Goal: Information Seeking & Learning: Learn about a topic

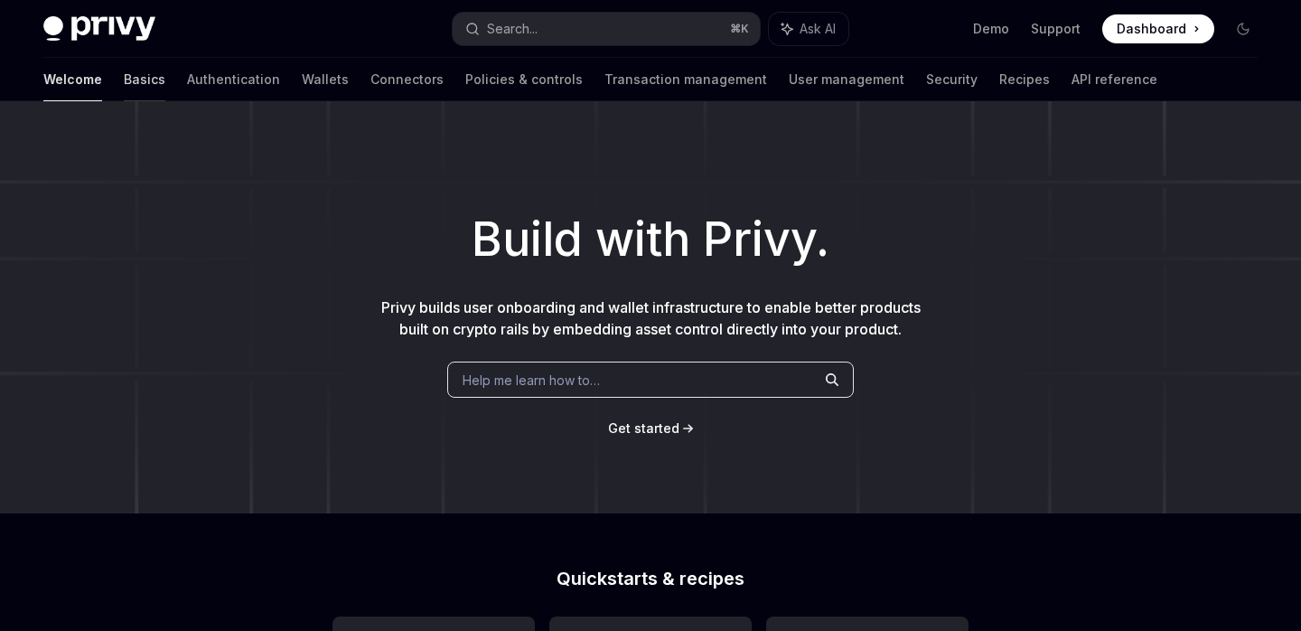
click at [124, 84] on link "Basics" at bounding box center [145, 79] width 42 height 43
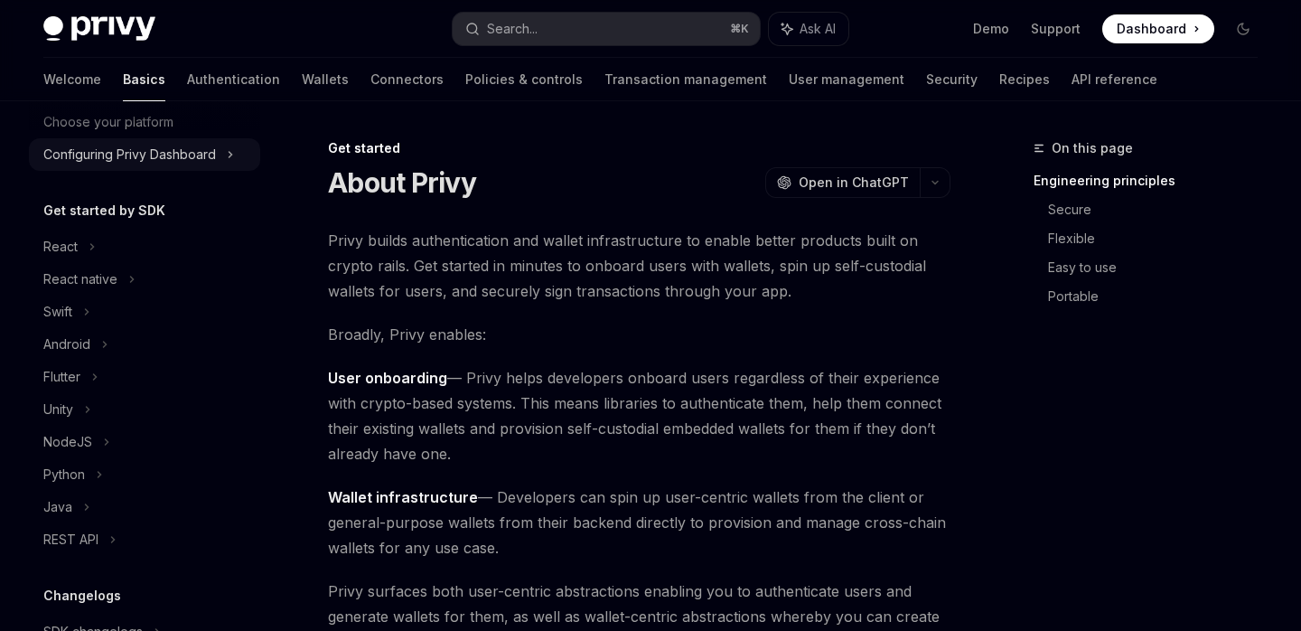
scroll to position [61, 0]
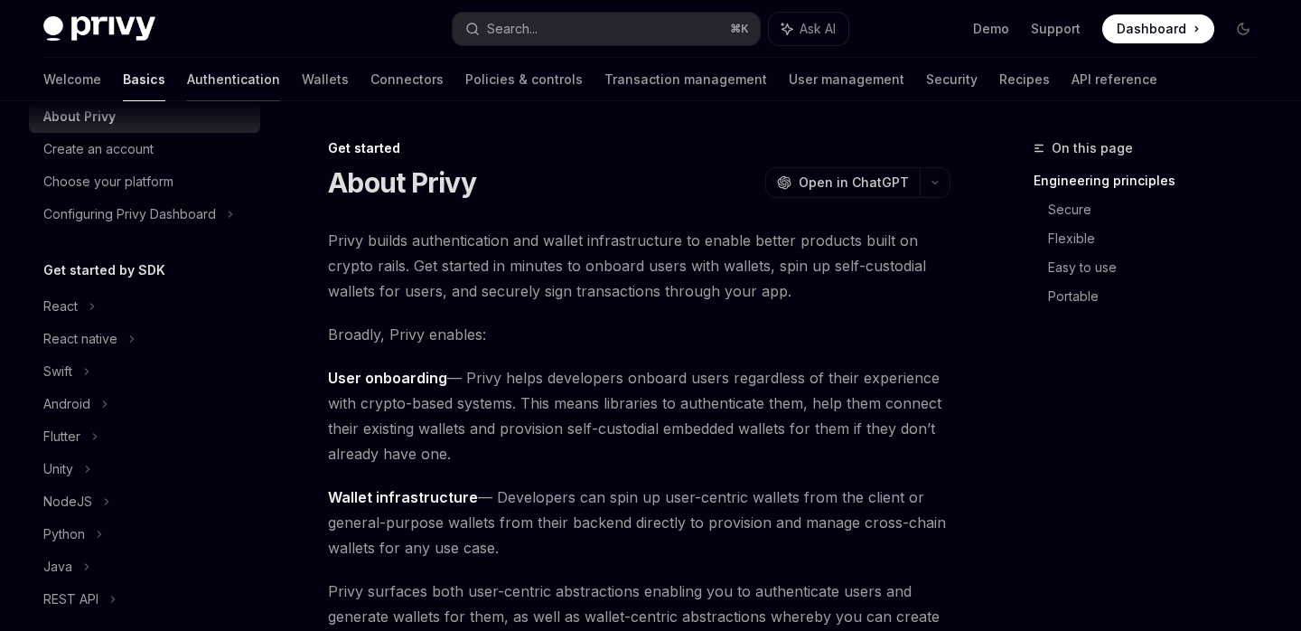
click at [187, 86] on link "Authentication" at bounding box center [233, 79] width 93 height 43
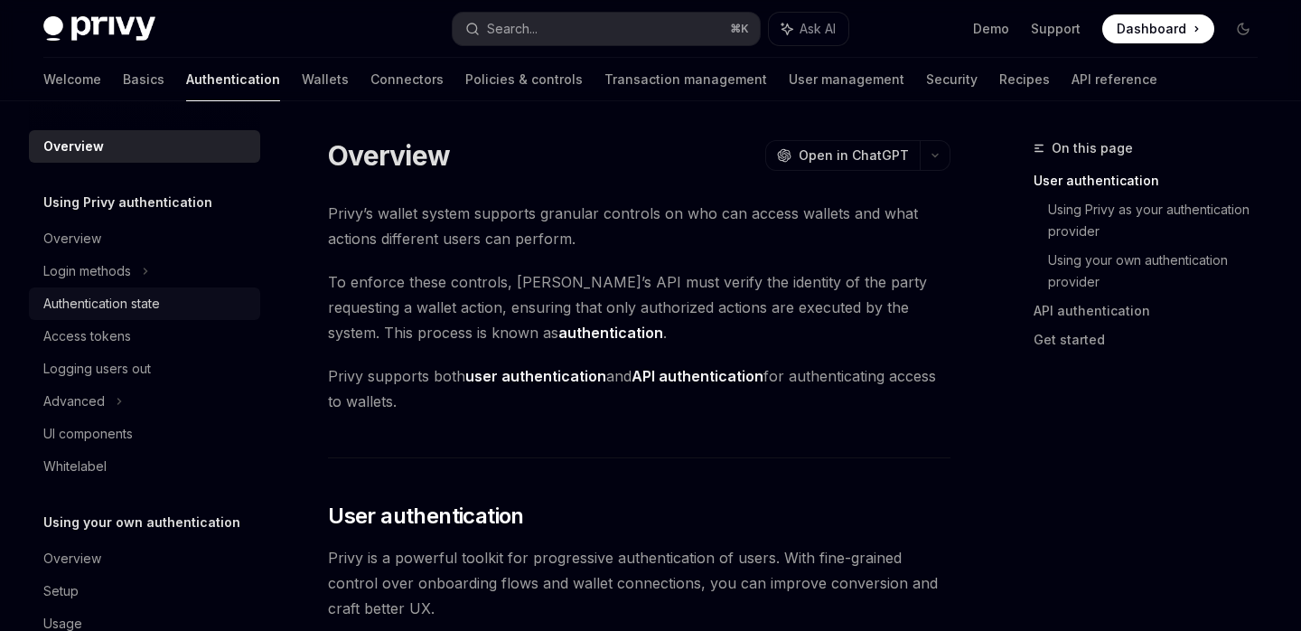
scroll to position [45, 0]
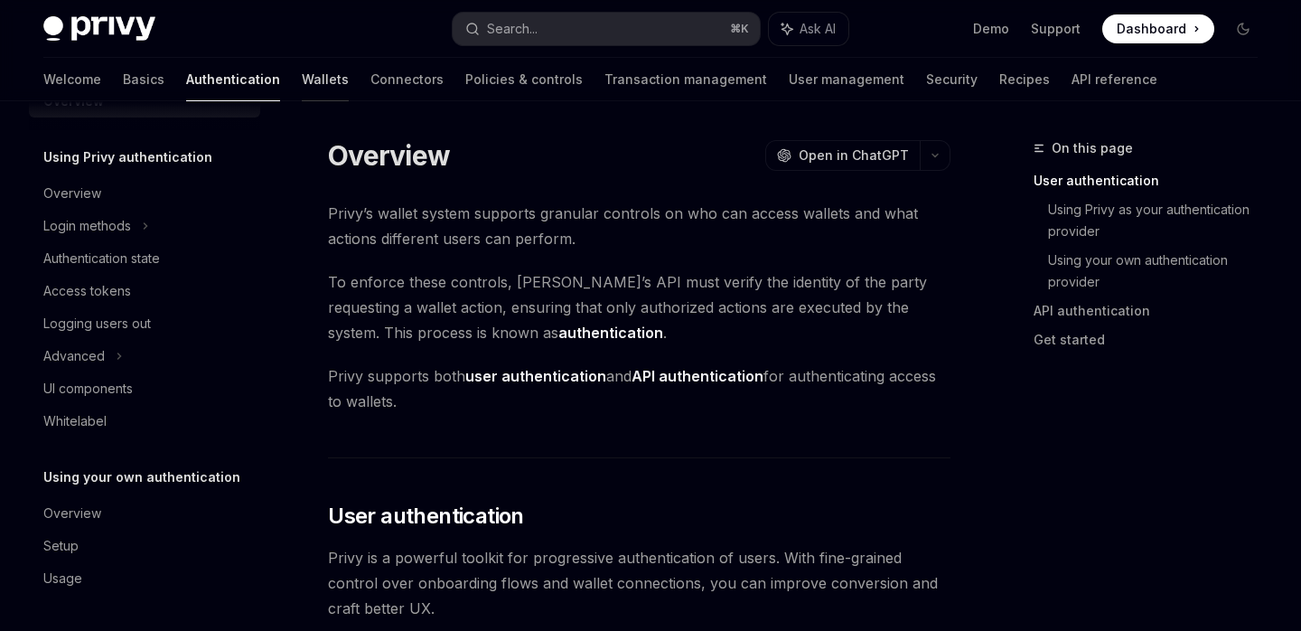
click at [302, 80] on link "Wallets" at bounding box center [325, 79] width 47 height 43
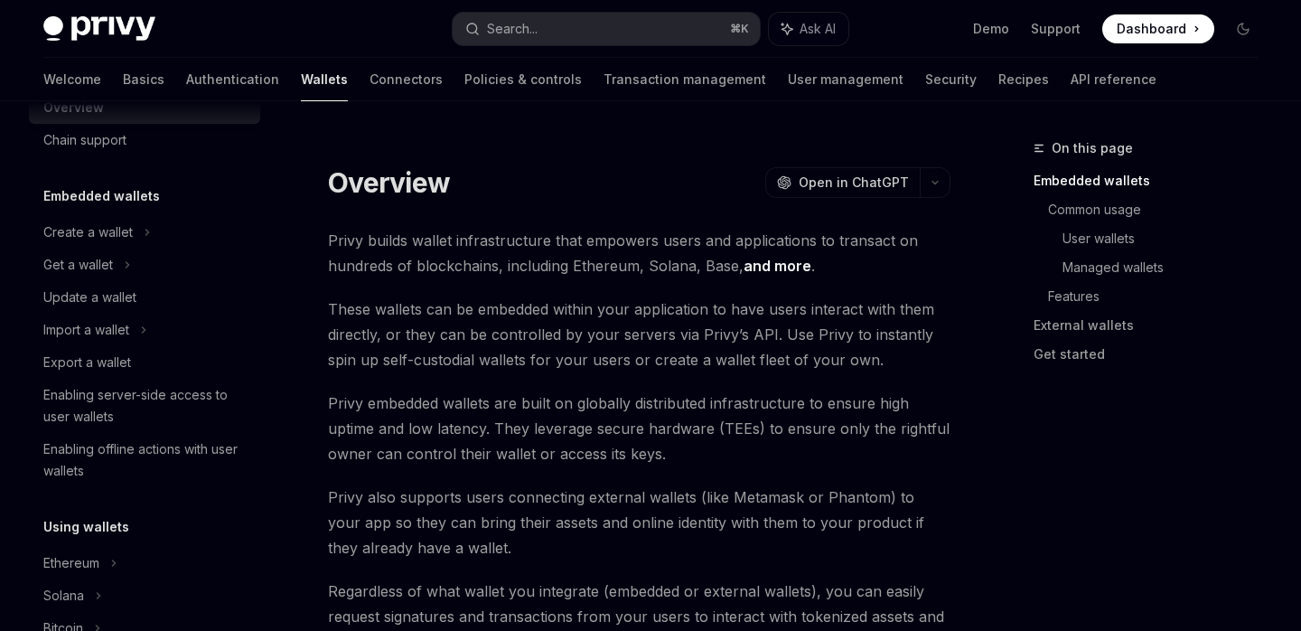
scroll to position [57, 0]
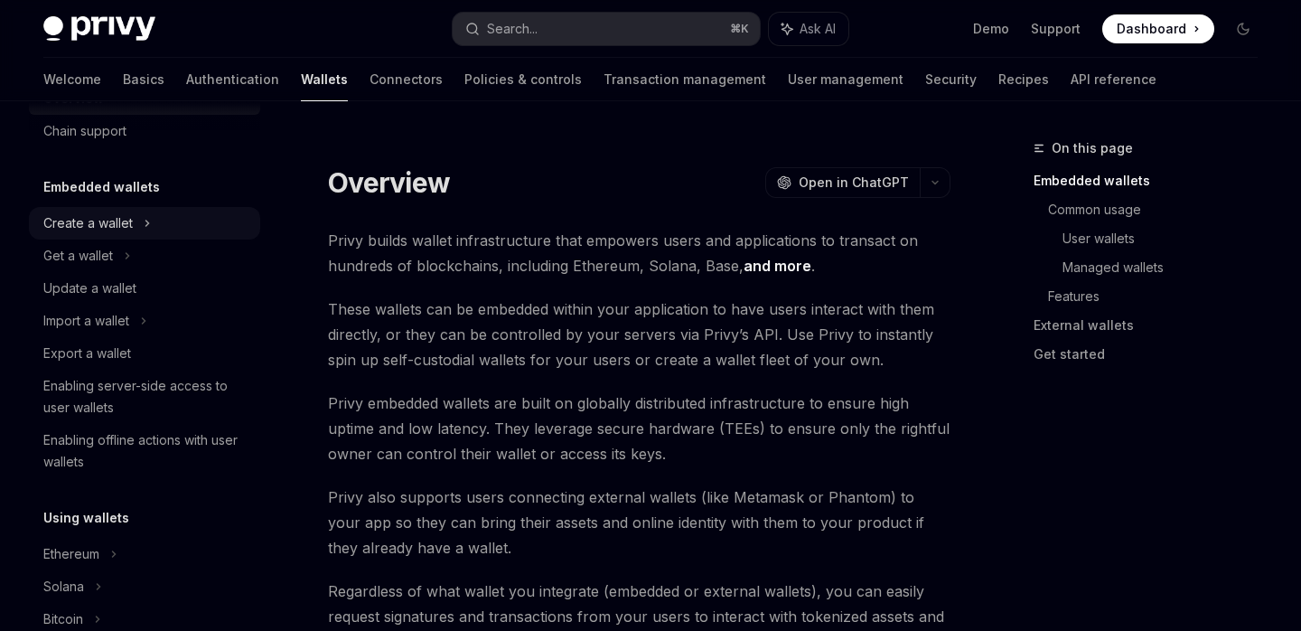
click at [140, 214] on div "Create a wallet" at bounding box center [144, 223] width 231 height 33
type textarea "*"
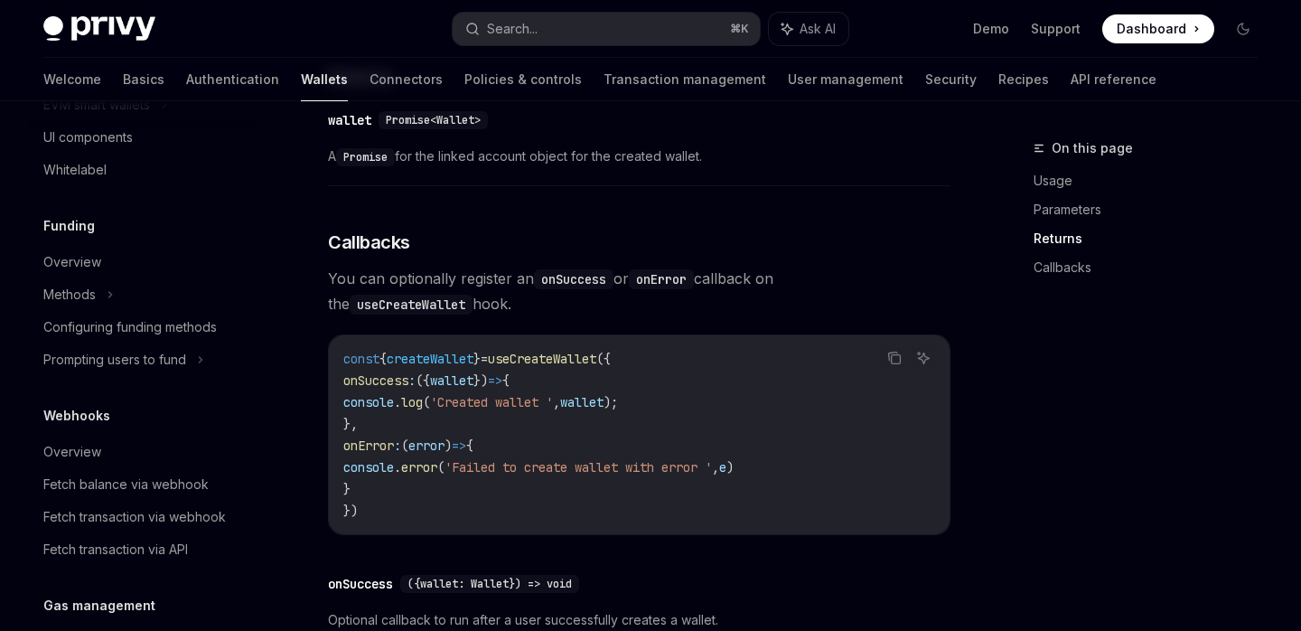
scroll to position [706, 0]
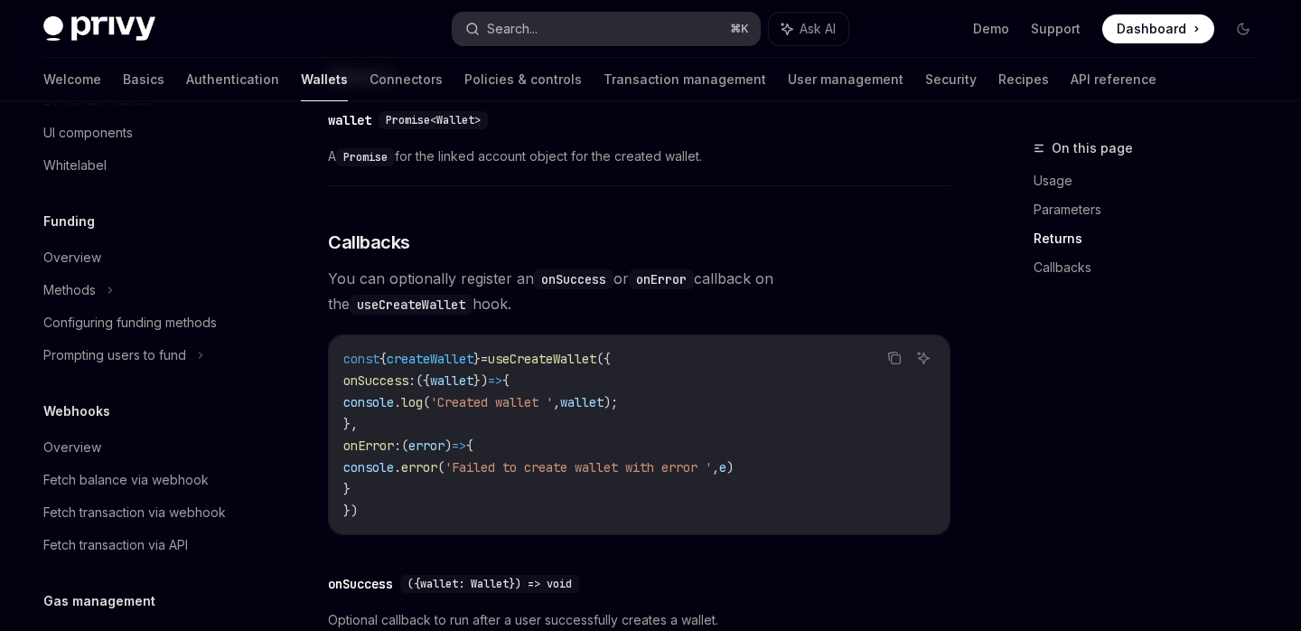
click at [594, 25] on button "Search... ⌘ K" at bounding box center [606, 29] width 306 height 33
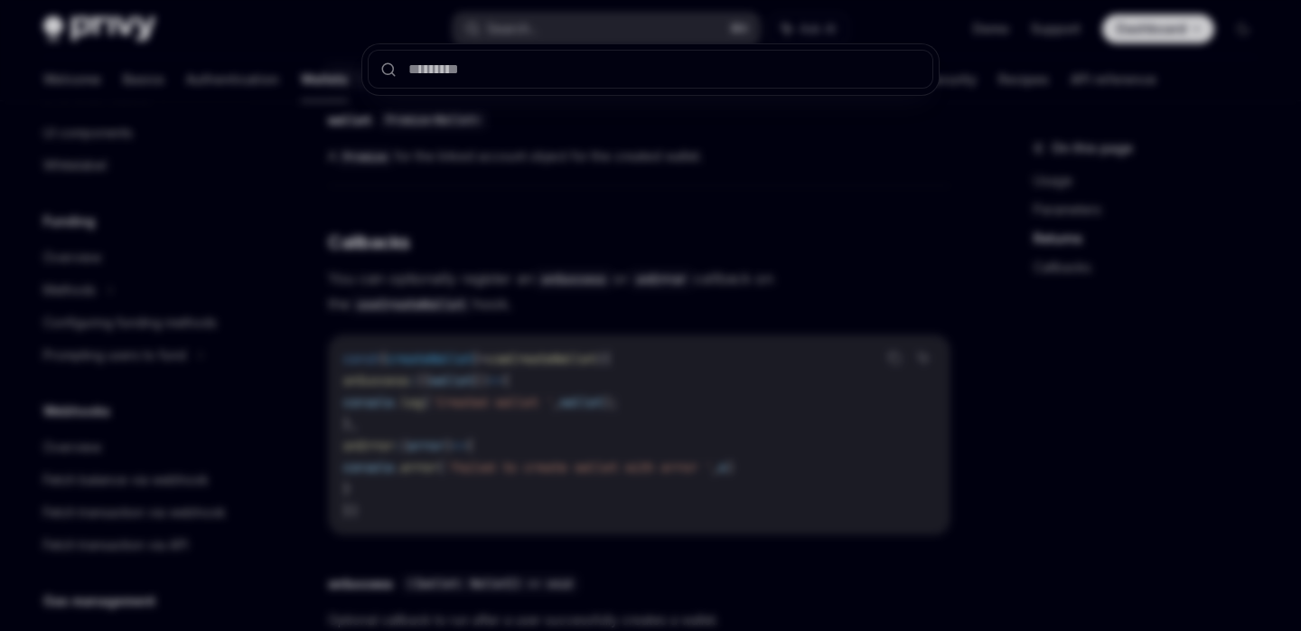
type input "*"
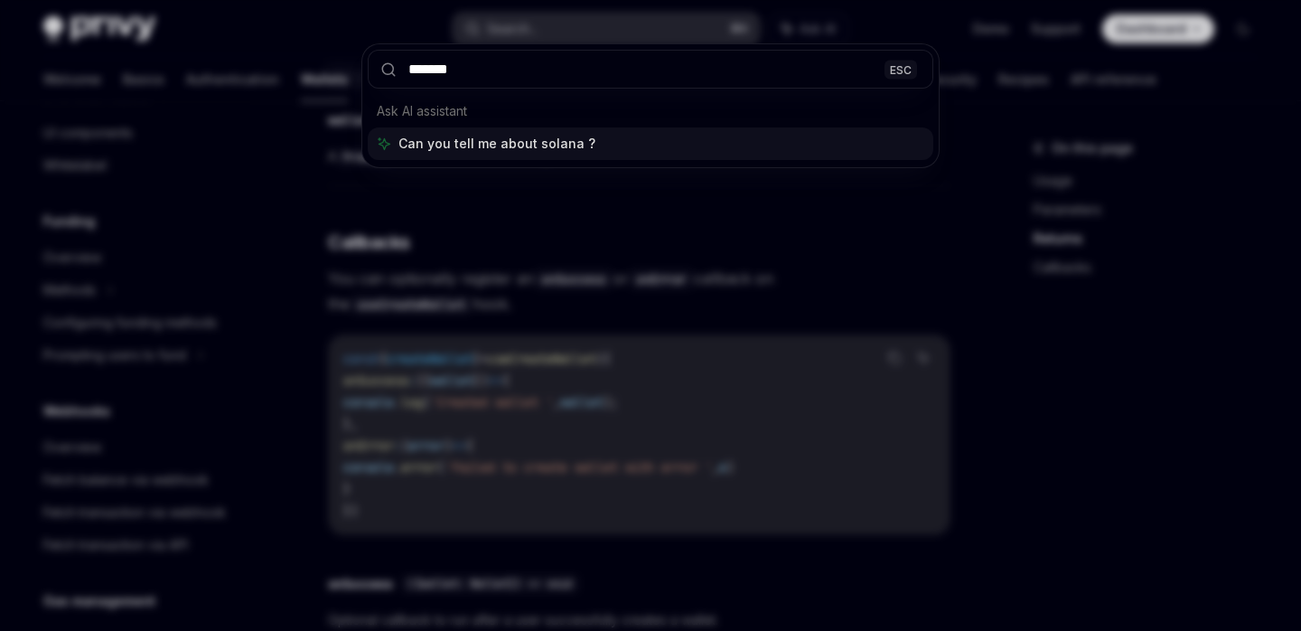
type input "******"
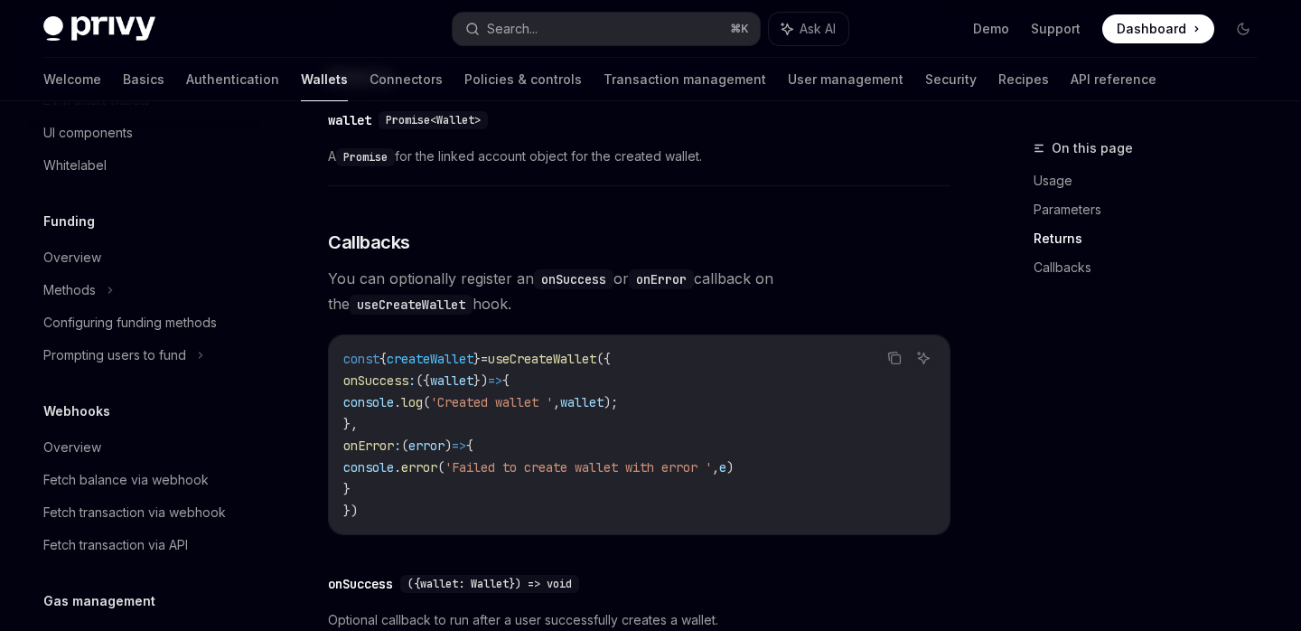
type textarea "*"
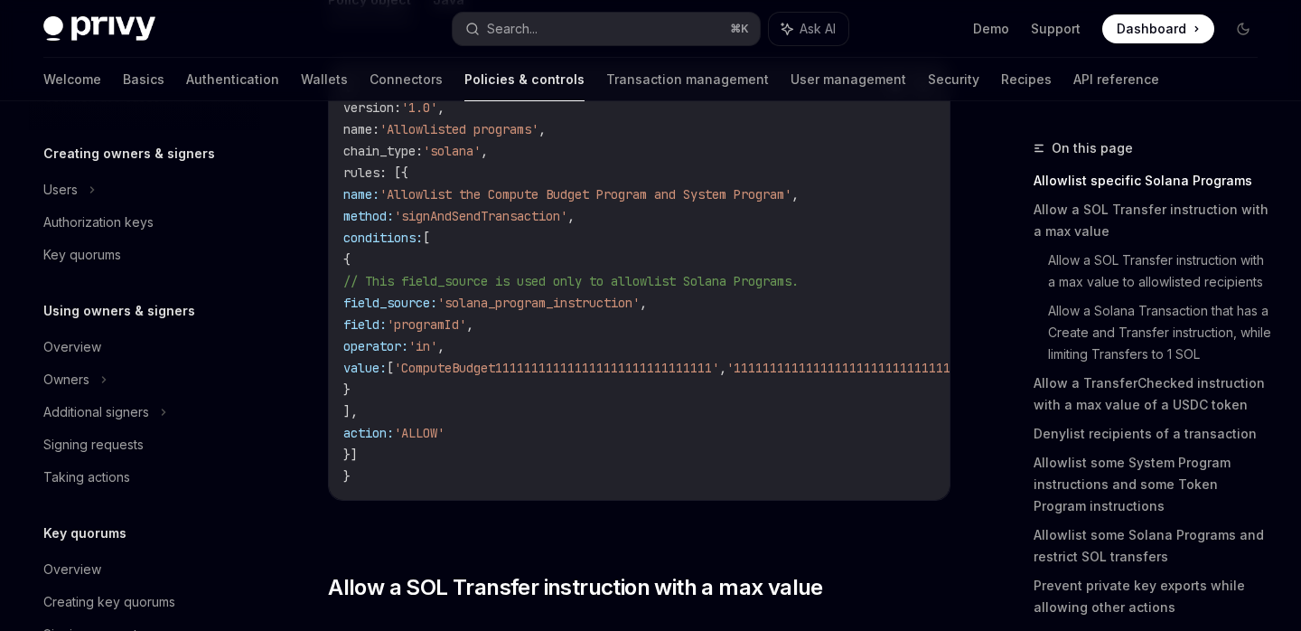
scroll to position [362, 0]
click at [531, 31] on div "Search..." at bounding box center [512, 29] width 51 height 22
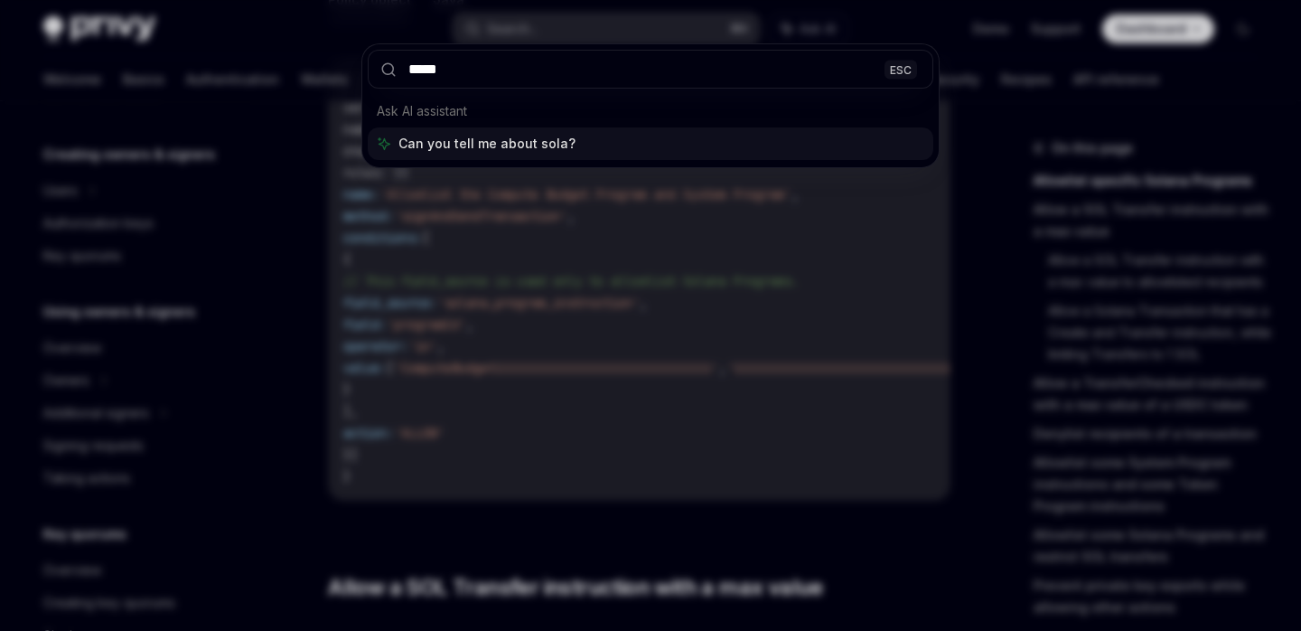
type input "******"
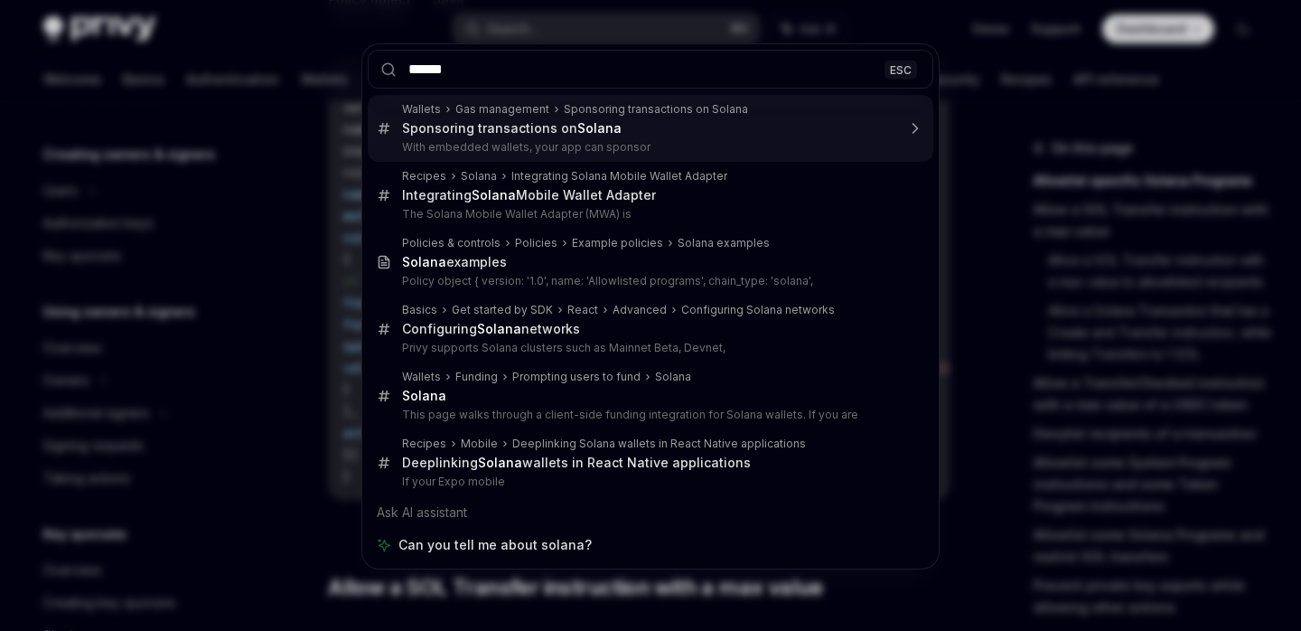
click at [548, 70] on input "******" at bounding box center [651, 69] width 566 height 39
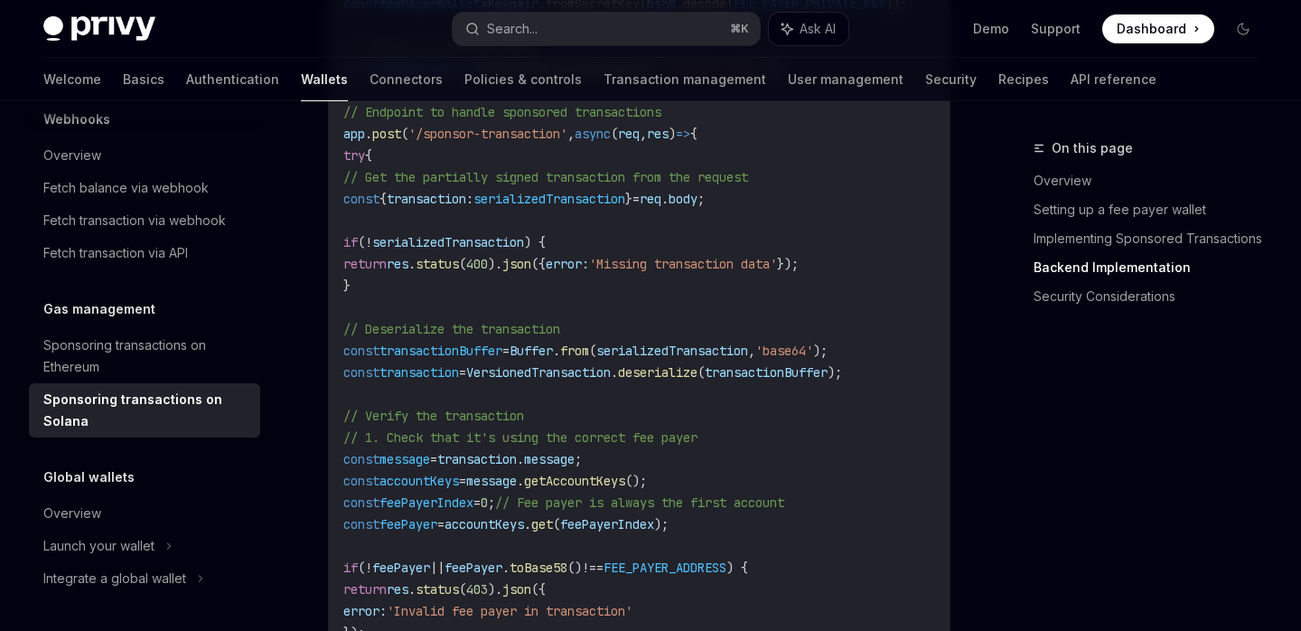
scroll to position [3582, 0]
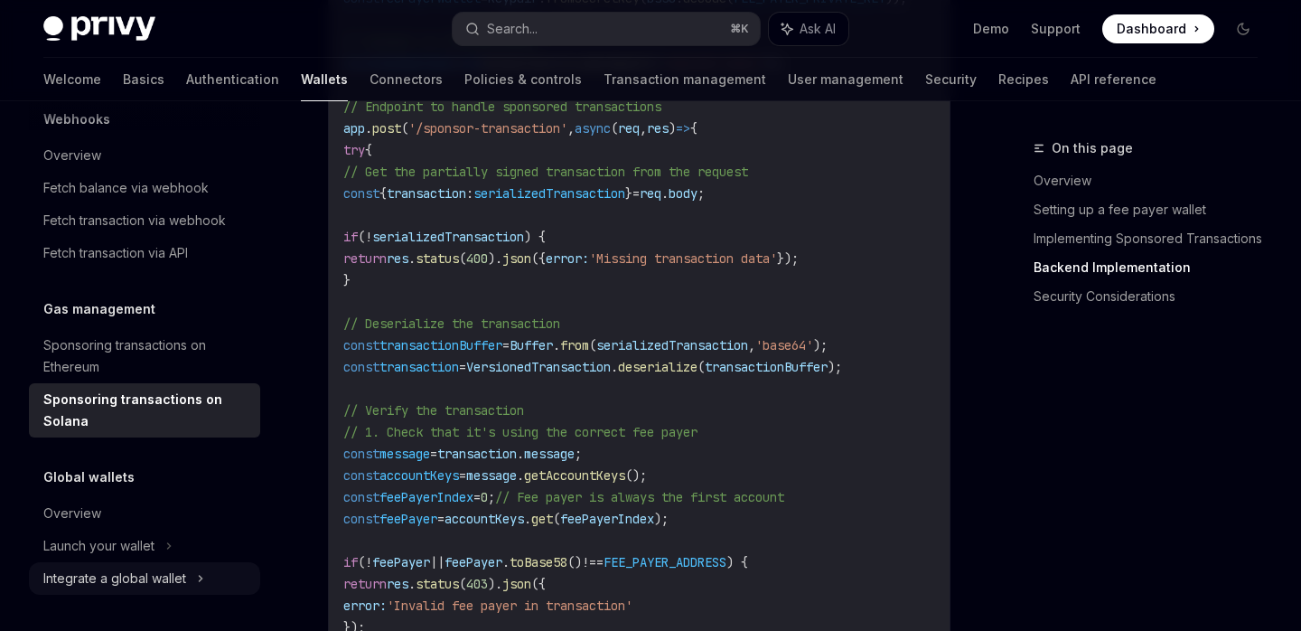
click at [197, 577] on icon at bounding box center [200, 579] width 7 height 22
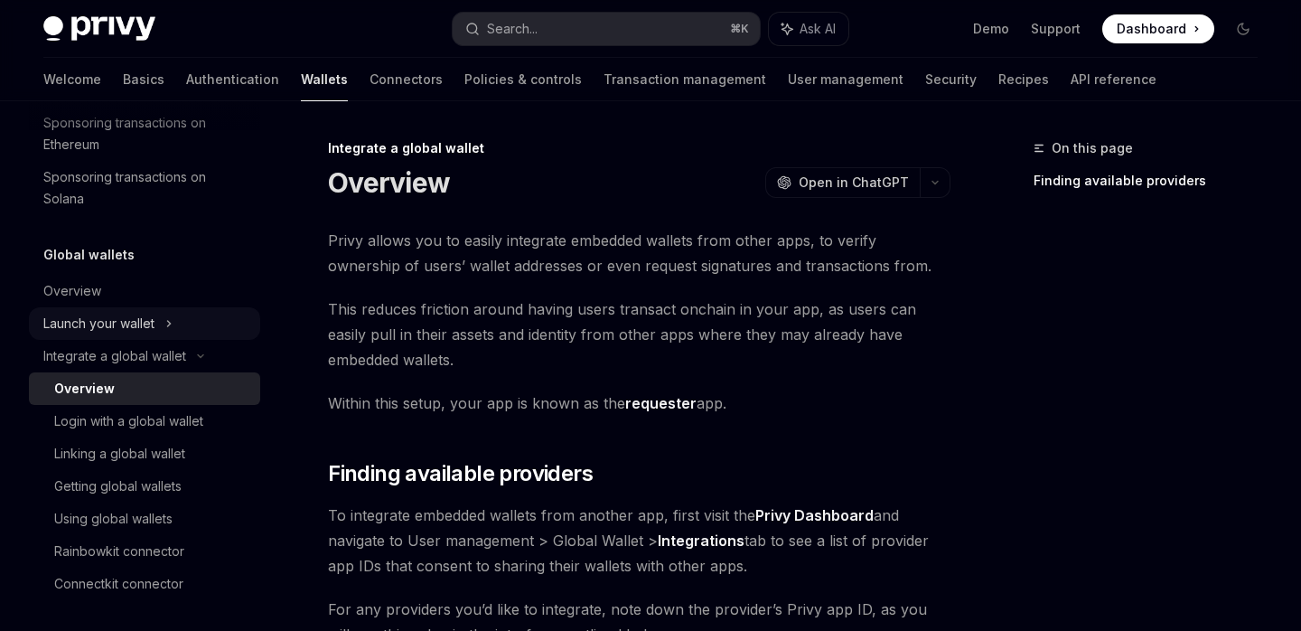
scroll to position [1160, 0]
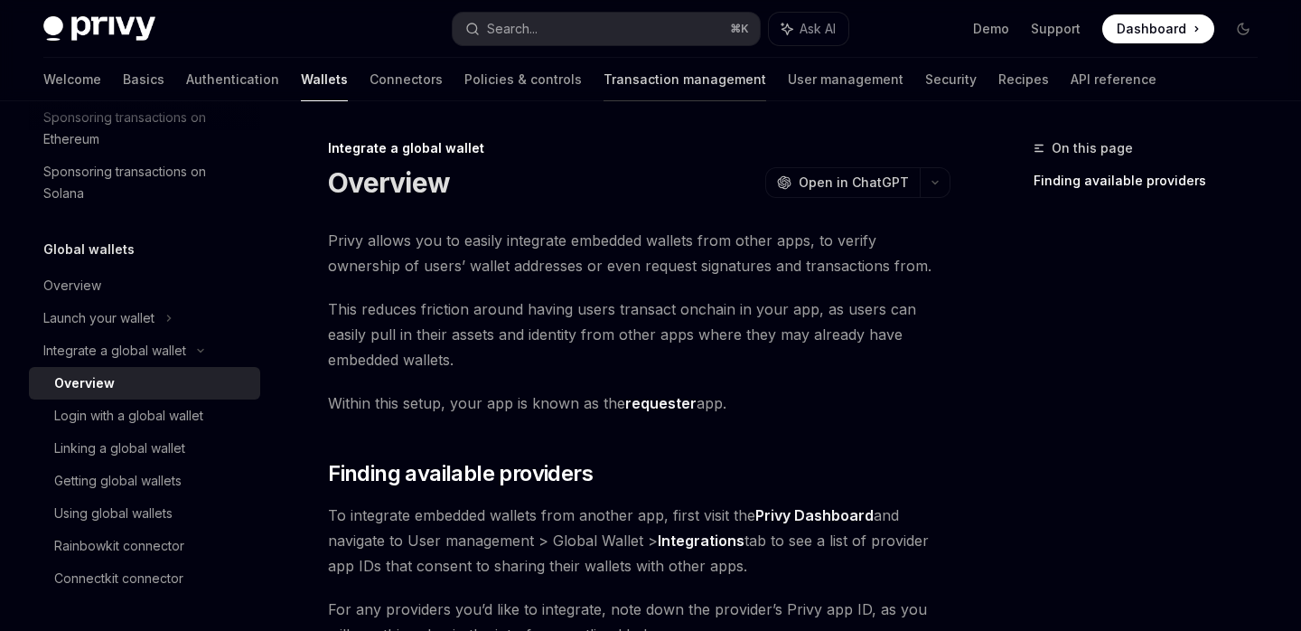
click at [632, 87] on link "Transaction management" at bounding box center [685, 79] width 163 height 43
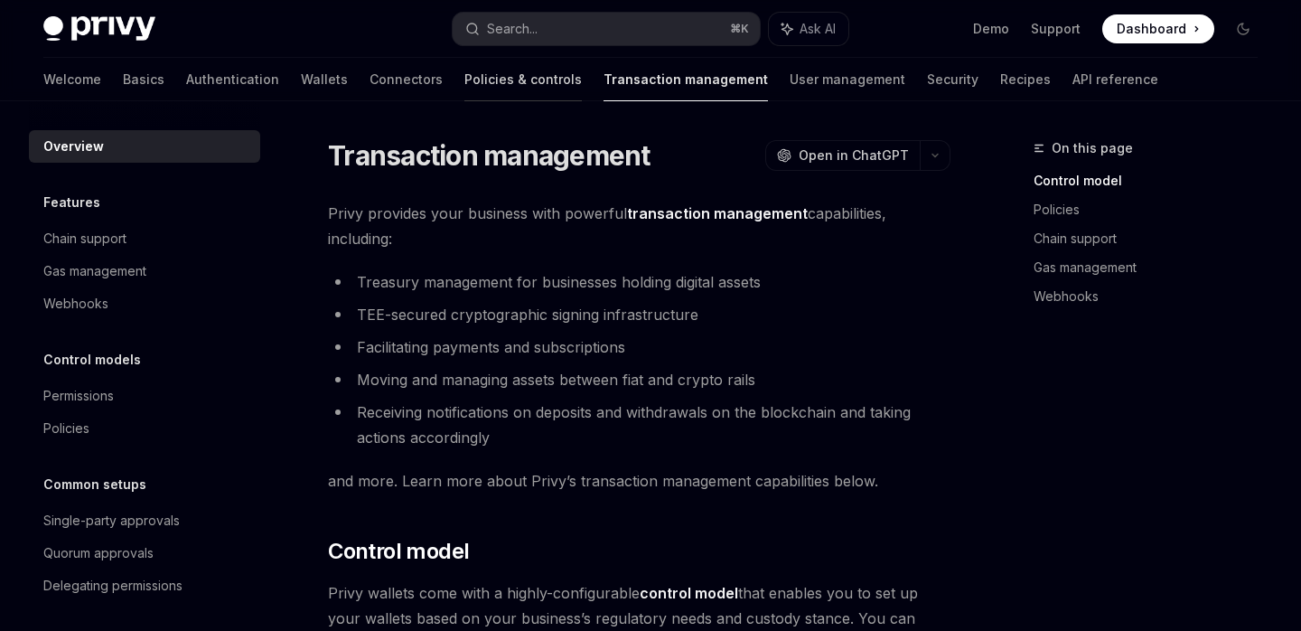
click at [465, 89] on link "Policies & controls" at bounding box center [523, 79] width 117 height 43
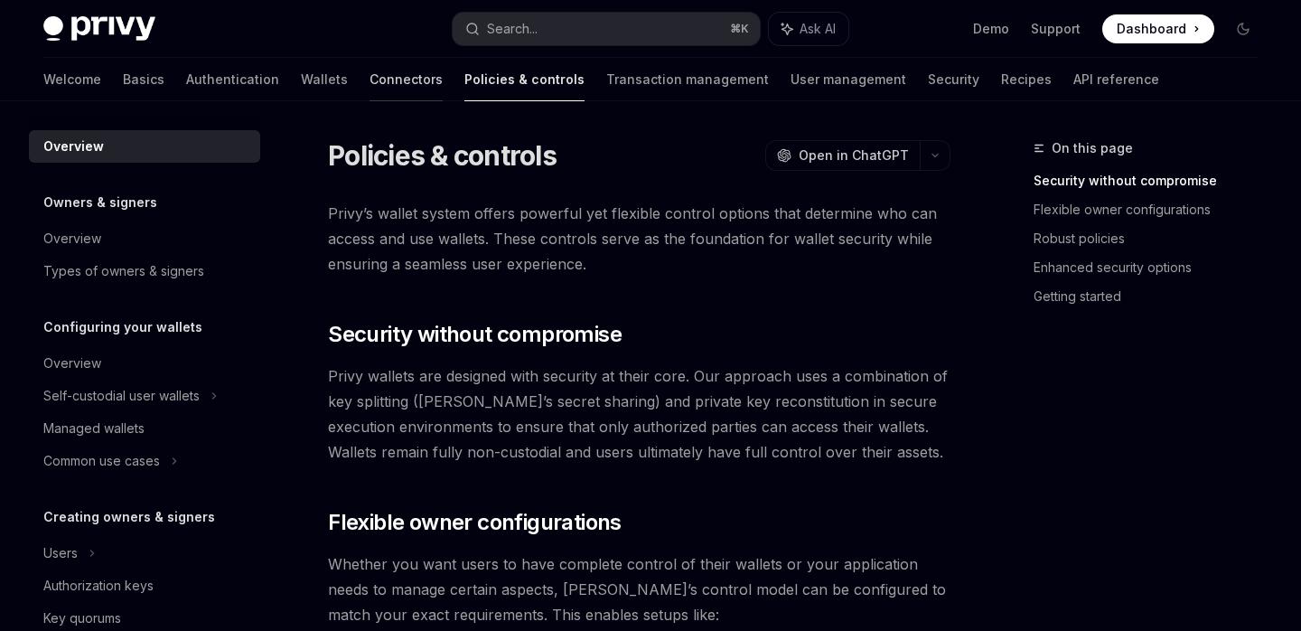
click at [370, 86] on link "Connectors" at bounding box center [406, 79] width 73 height 43
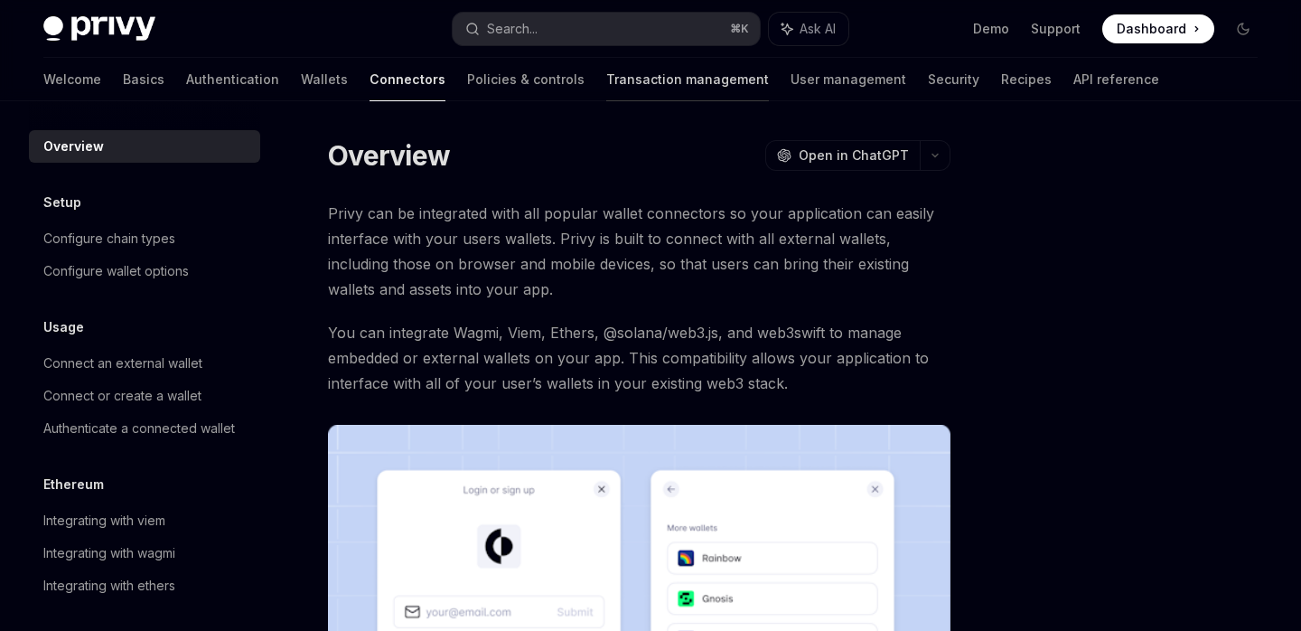
click at [606, 90] on link "Transaction management" at bounding box center [687, 79] width 163 height 43
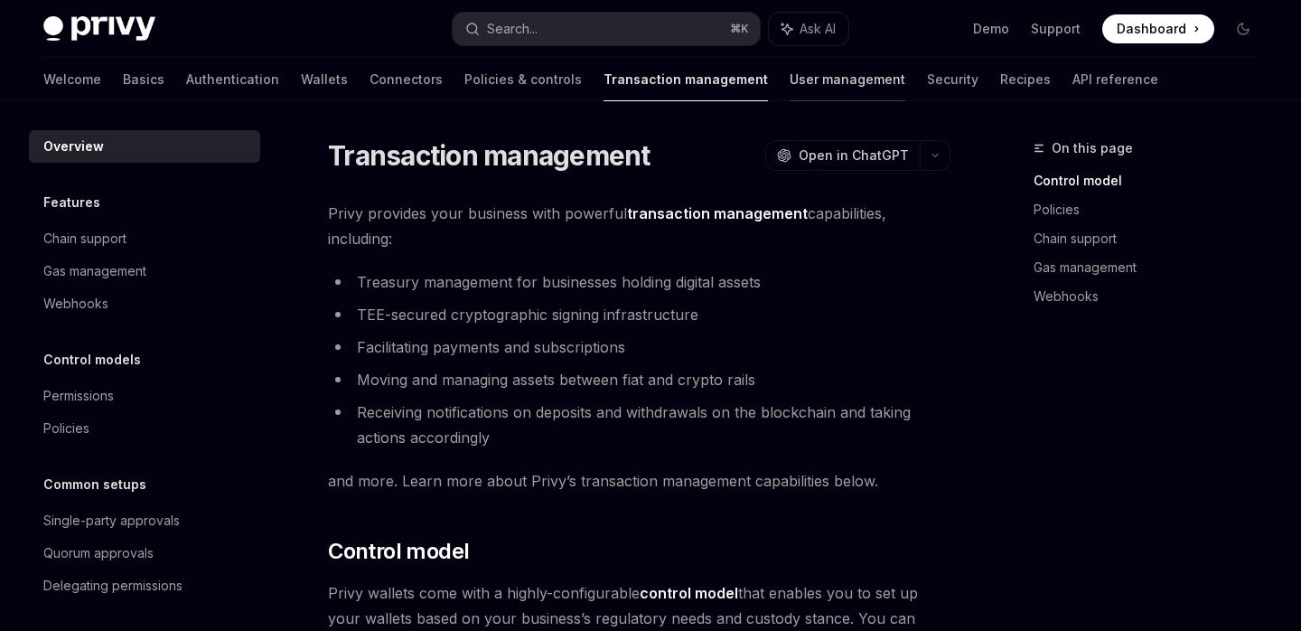
click at [790, 82] on link "User management" at bounding box center [848, 79] width 116 height 43
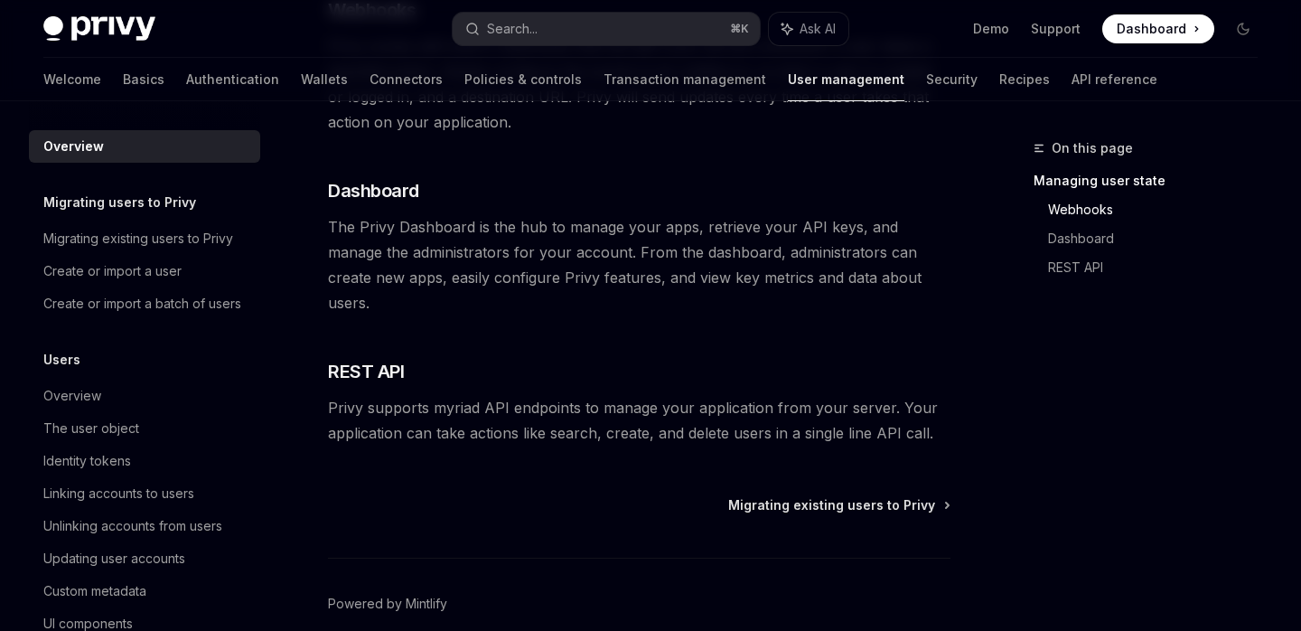
scroll to position [463, 0]
click at [788, 493] on span "Migrating existing users to Privy" at bounding box center [831, 502] width 207 height 18
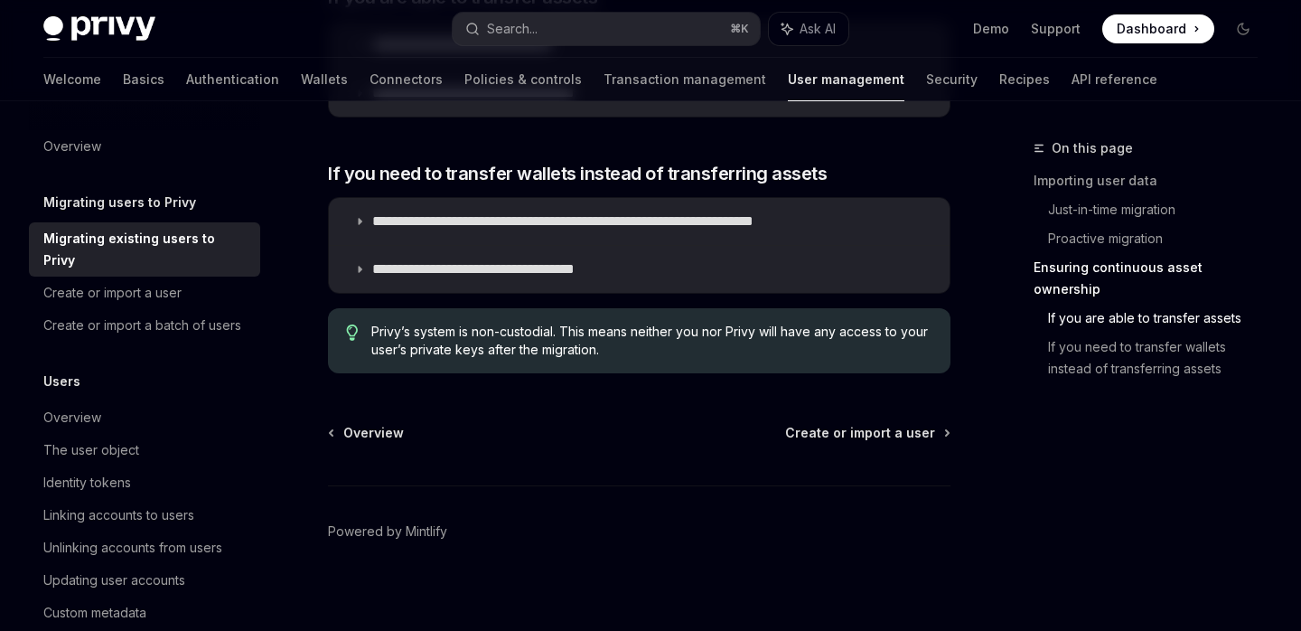
scroll to position [2421, 0]
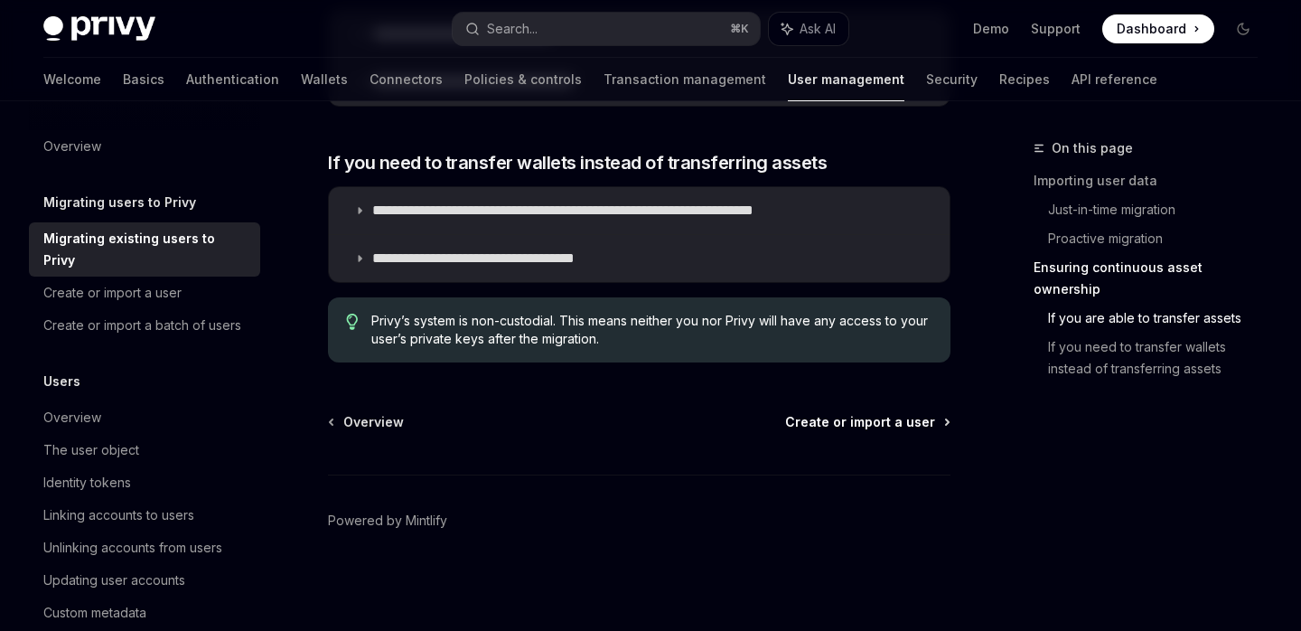
click at [840, 415] on span "Create or import a user" at bounding box center [860, 422] width 150 height 18
type textarea "*"
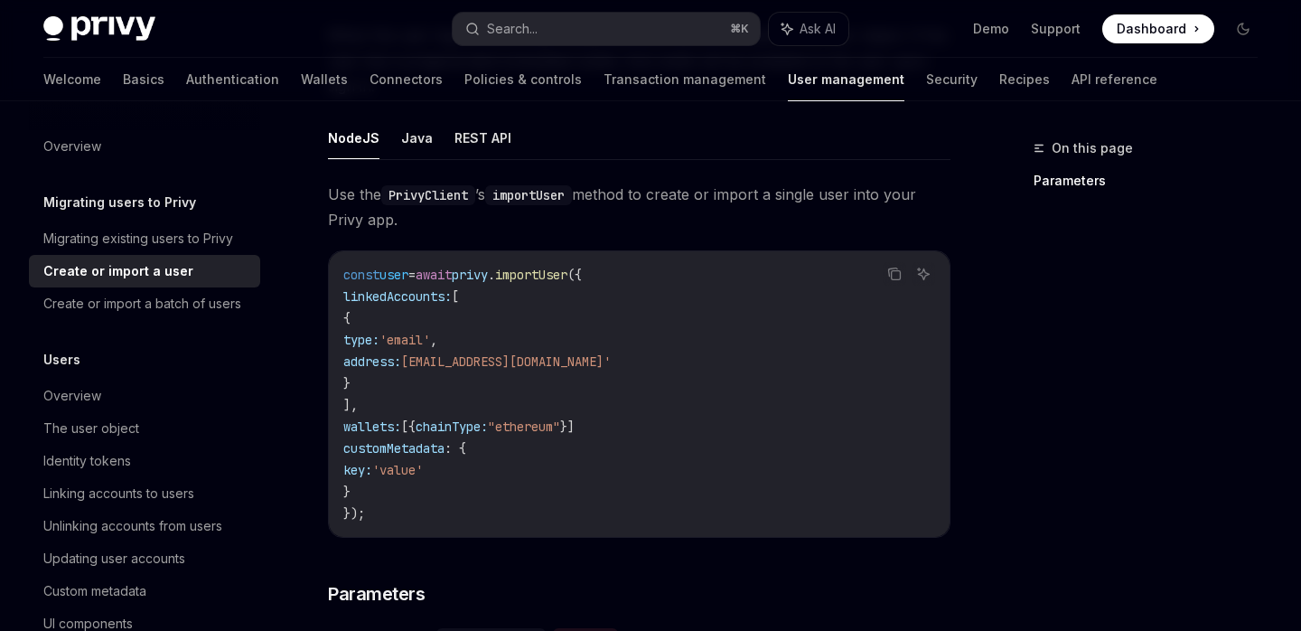
scroll to position [303, 0]
